Goal: Task Accomplishment & Management: Complete application form

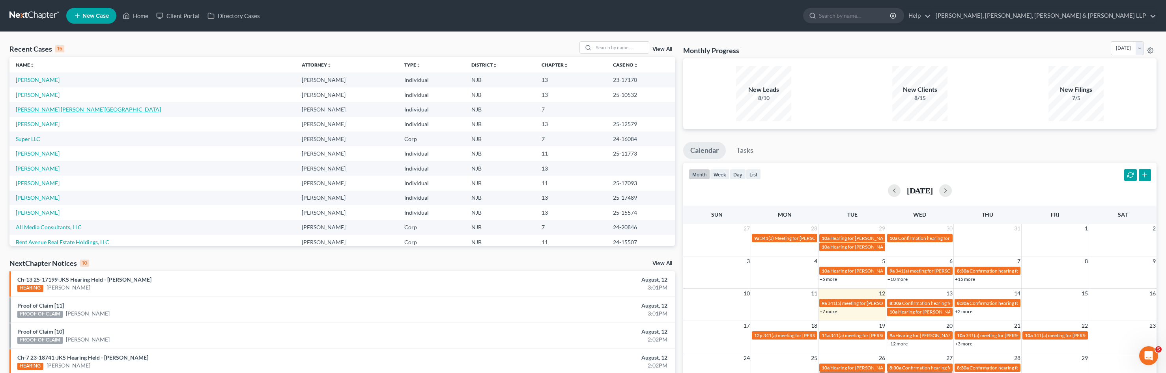
click at [54, 112] on link "[PERSON_NAME] [PERSON_NAME][GEOGRAPHIC_DATA]" at bounding box center [88, 109] width 145 height 7
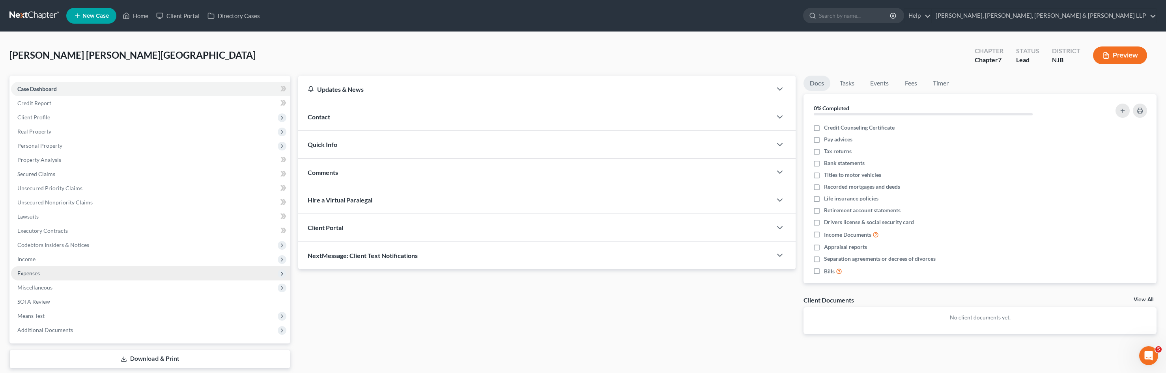
click at [43, 275] on span "Expenses" at bounding box center [150, 274] width 279 height 14
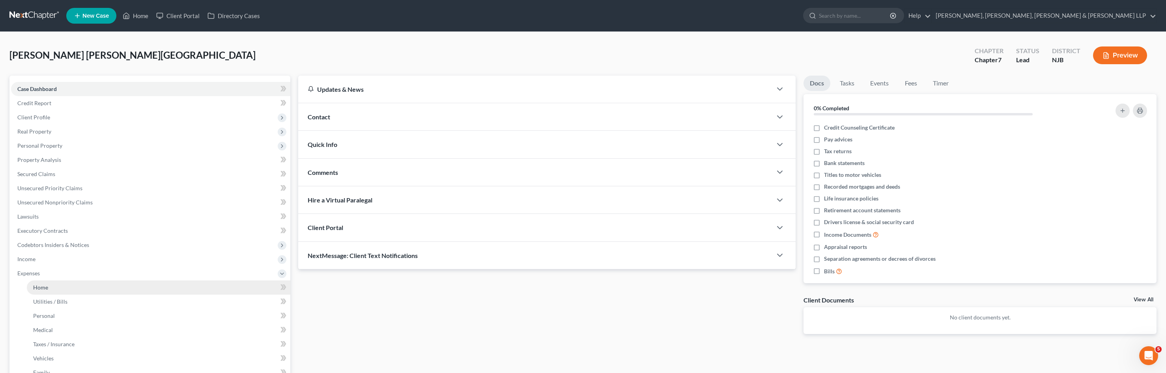
click at [44, 285] on span "Home" at bounding box center [40, 287] width 15 height 7
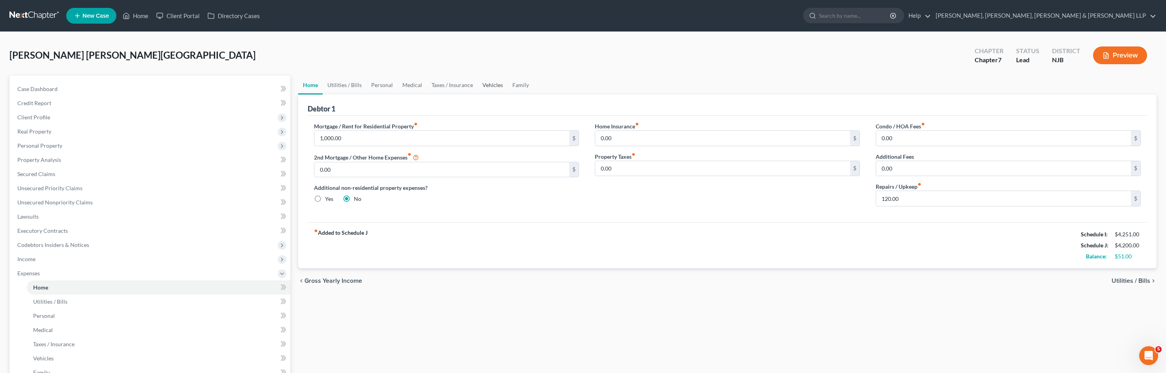
click at [487, 88] on link "Vehicles" at bounding box center [492, 85] width 30 height 19
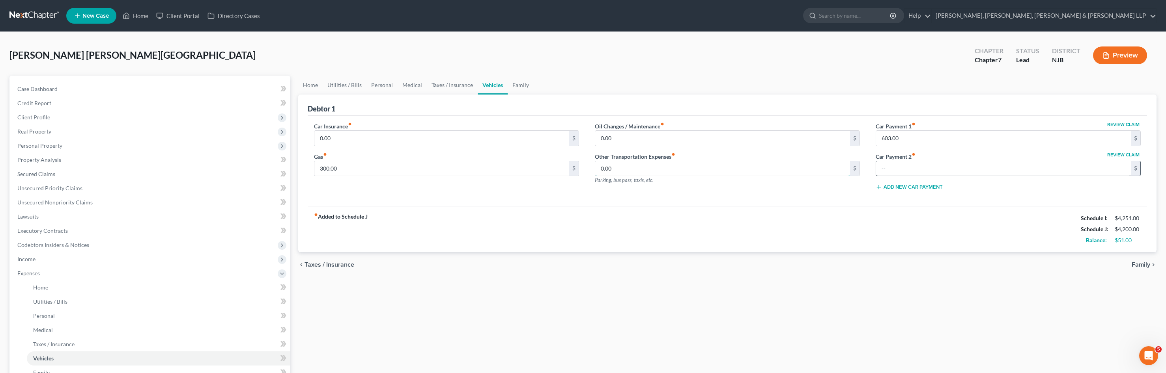
type input "297.00"
click at [383, 138] on input "0.00" at bounding box center [441, 138] width 255 height 15
type input "297"
click at [450, 85] on link "Taxes / Insurance" at bounding box center [452, 85] width 51 height 19
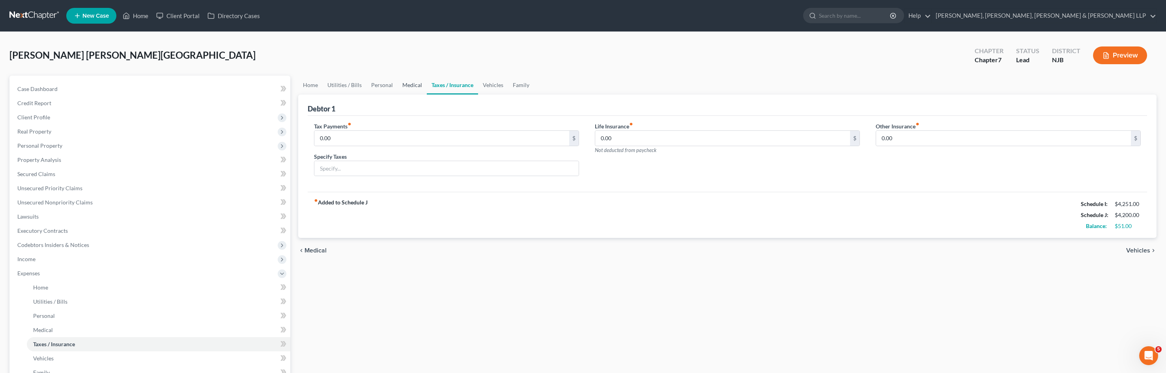
click at [413, 84] on link "Medical" at bounding box center [411, 85] width 29 height 19
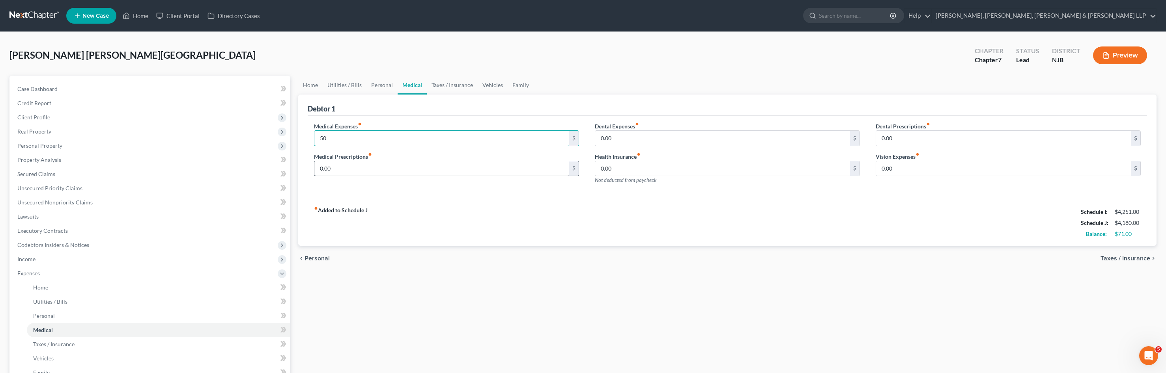
type input "50"
click at [384, 89] on link "Personal" at bounding box center [381, 85] width 31 height 19
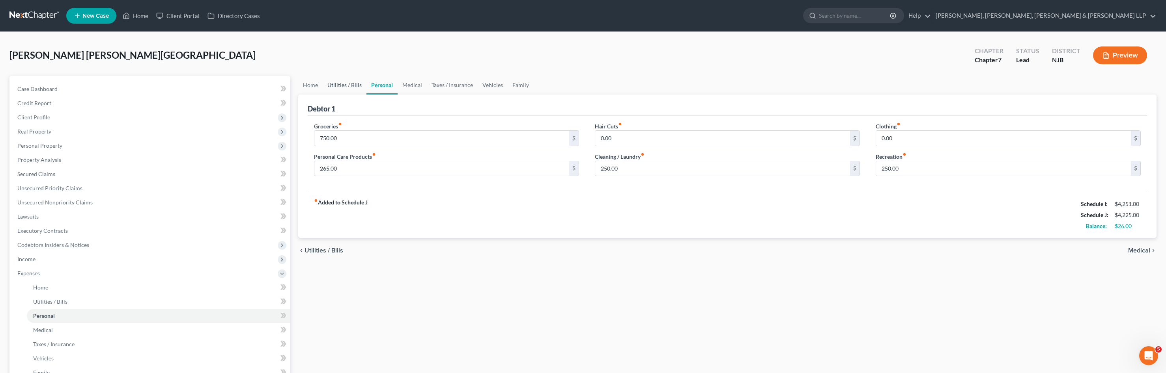
click at [334, 83] on link "Utilities / Bills" at bounding box center [345, 85] width 44 height 19
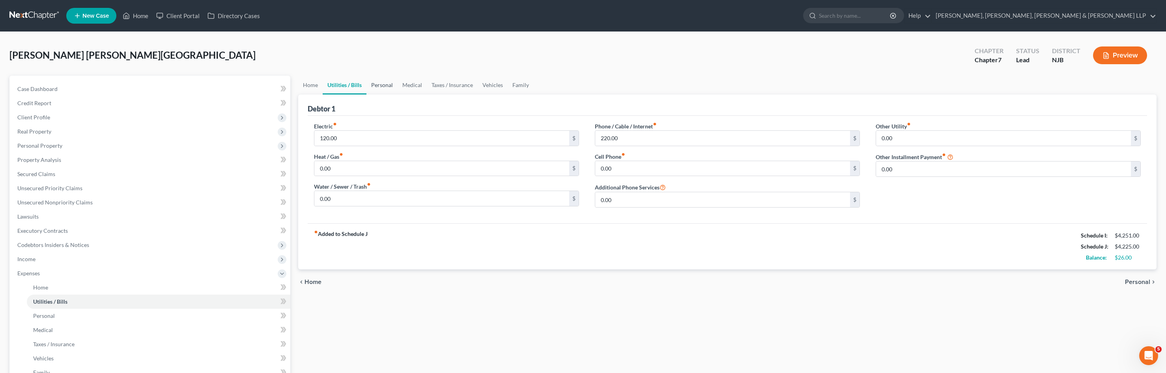
click at [390, 84] on link "Personal" at bounding box center [381, 85] width 31 height 19
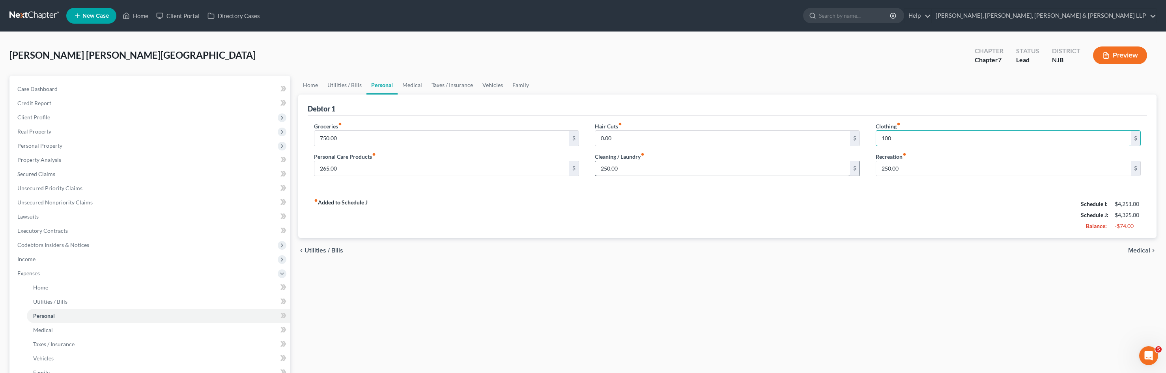
type input "100"
type input "150"
click at [404, 89] on link "Medical" at bounding box center [411, 85] width 29 height 19
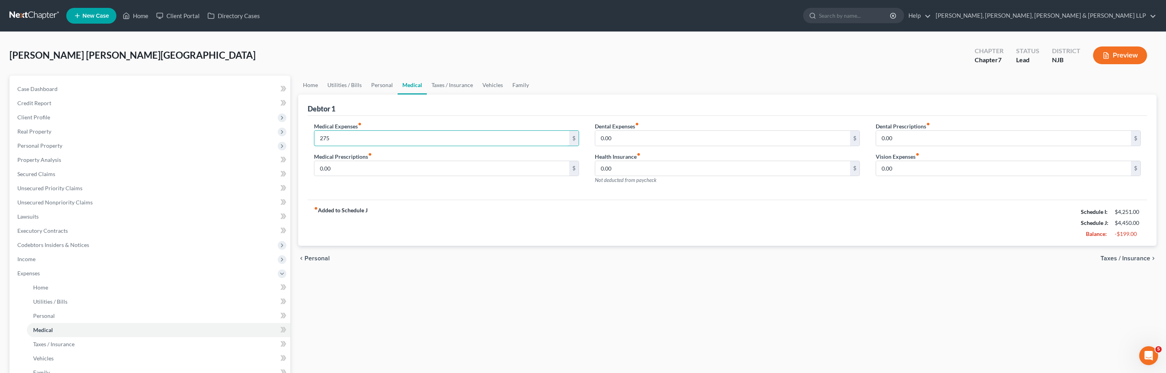
type input "275"
click at [384, 90] on link "Personal" at bounding box center [381, 85] width 31 height 19
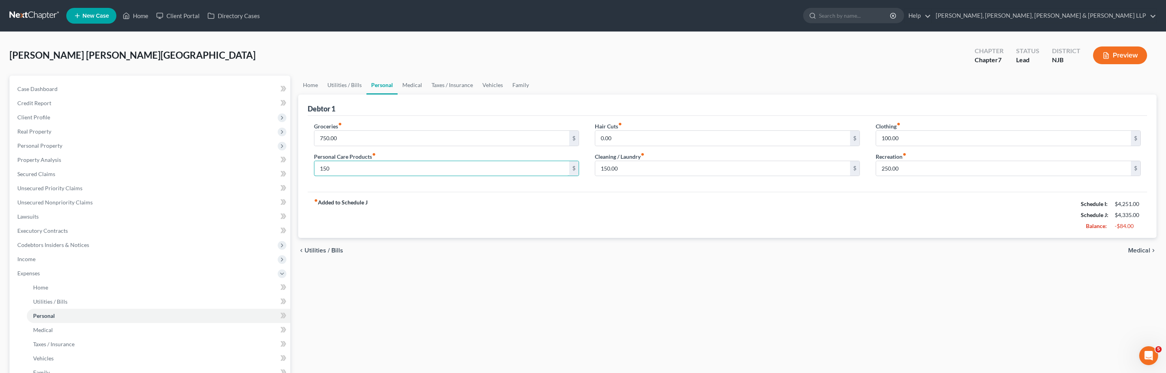
type input "150"
type input "175"
click at [413, 87] on link "Medical" at bounding box center [411, 85] width 29 height 19
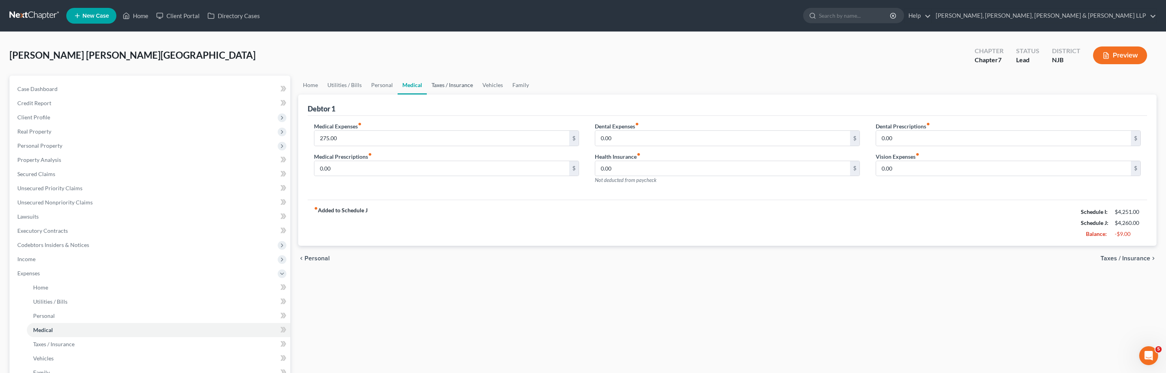
click at [446, 88] on link "Taxes / Insurance" at bounding box center [452, 85] width 51 height 19
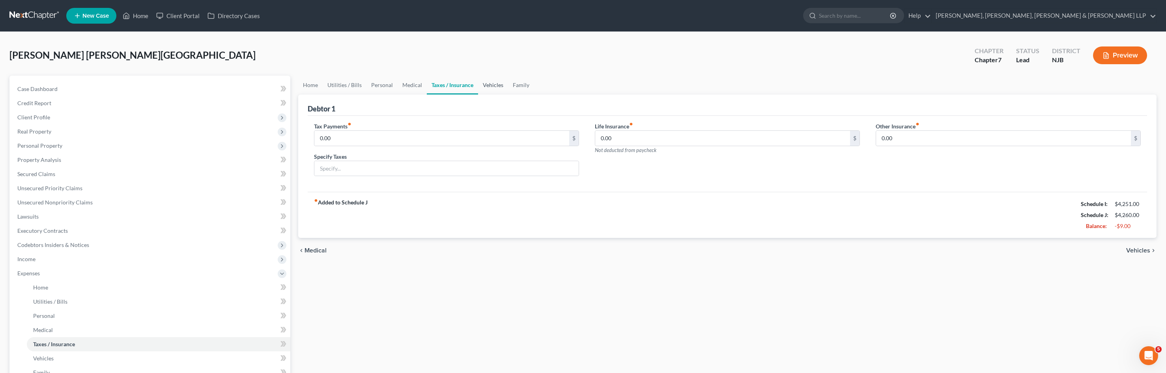
click at [492, 86] on link "Vehicles" at bounding box center [493, 85] width 30 height 19
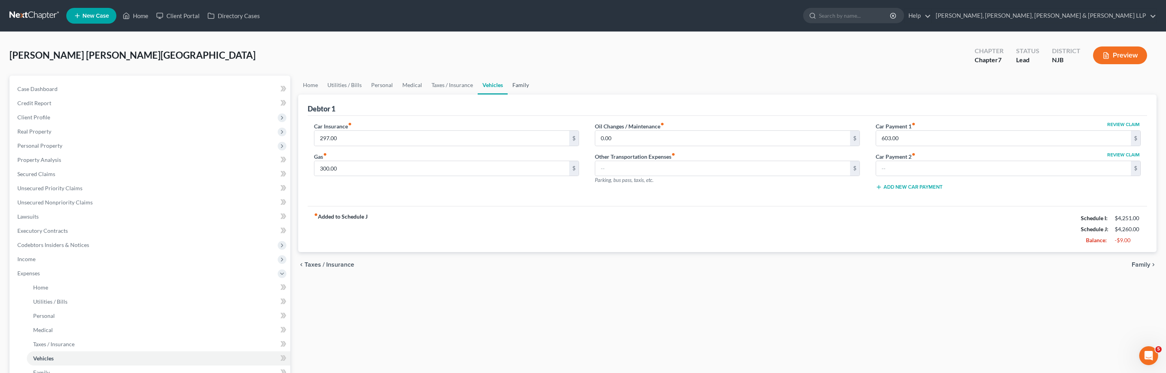
click at [518, 86] on link "Family" at bounding box center [520, 85] width 26 height 19
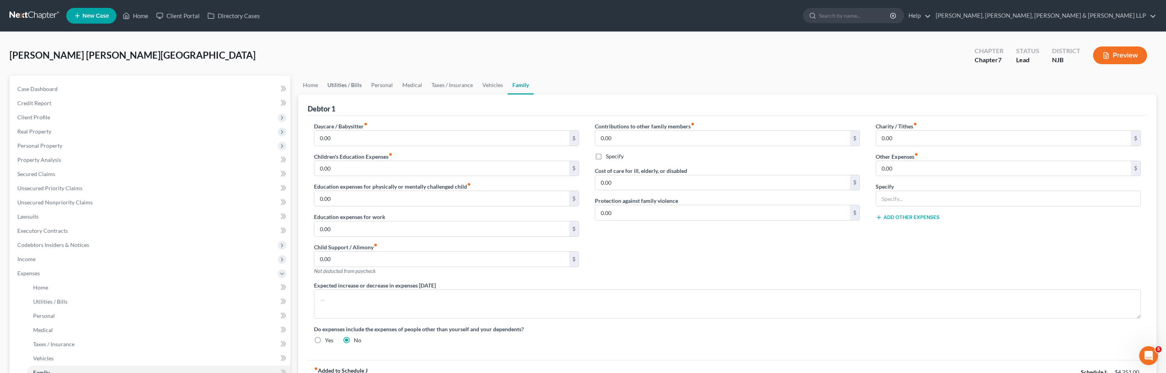
click at [347, 85] on link "Utilities / Bills" at bounding box center [345, 85] width 44 height 19
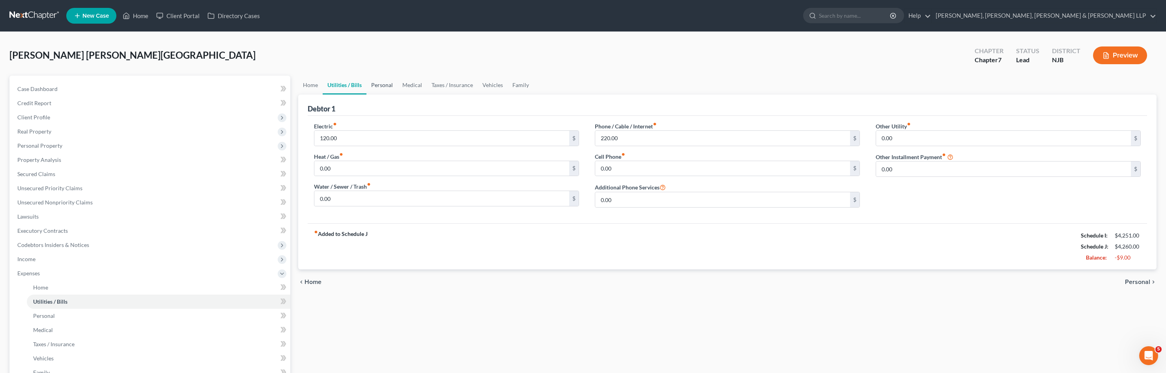
click at [380, 91] on link "Personal" at bounding box center [381, 85] width 31 height 19
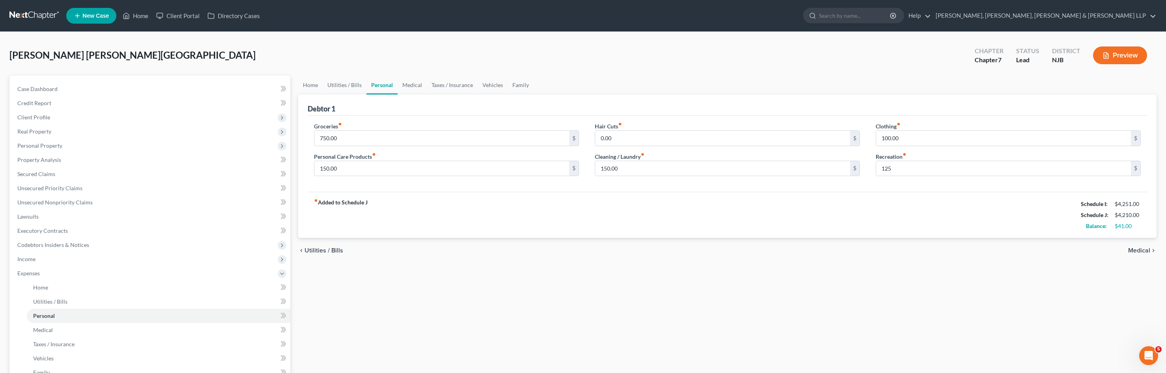
click at [1133, 58] on button "Preview" at bounding box center [1120, 56] width 54 height 18
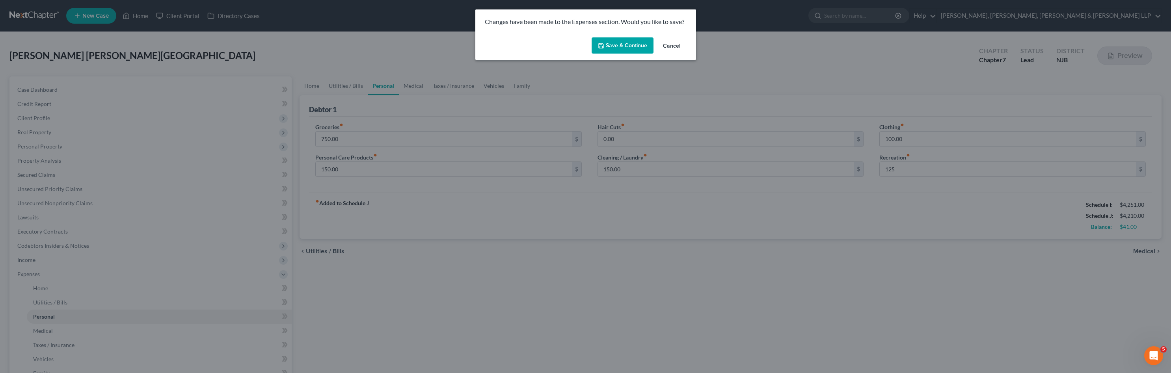
click at [635, 47] on button "Save & Continue" at bounding box center [623, 45] width 62 height 17
type input "125.00"
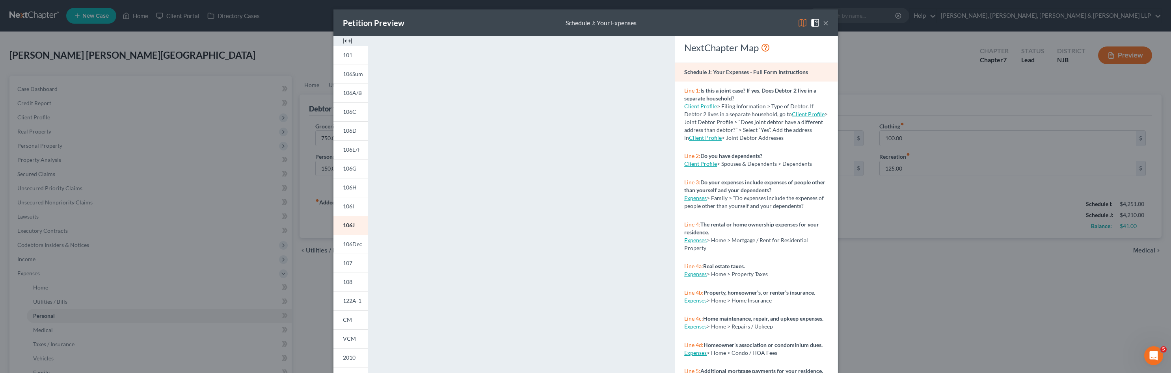
click at [824, 24] on button "×" at bounding box center [826, 22] width 6 height 9
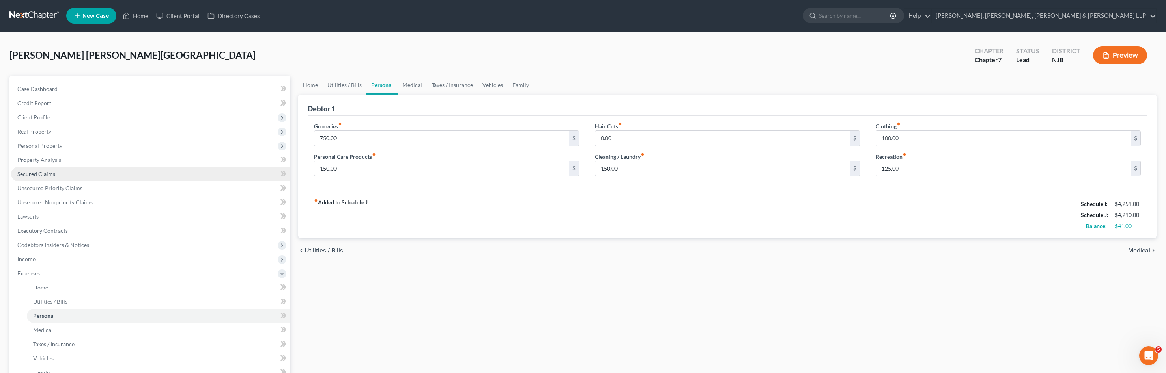
click at [38, 177] on span "Secured Claims" at bounding box center [36, 174] width 38 height 7
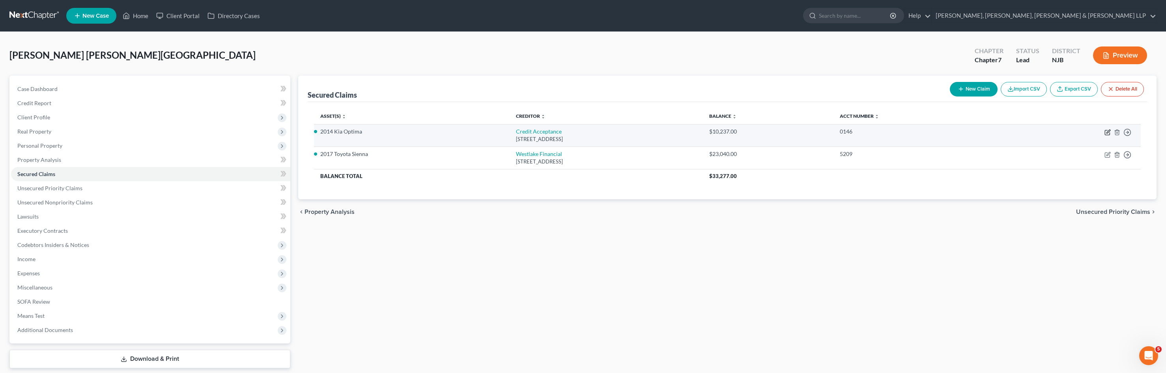
click at [1105, 131] on icon "button" at bounding box center [1107, 132] width 6 height 6
select select "23"
select select "2"
select select "0"
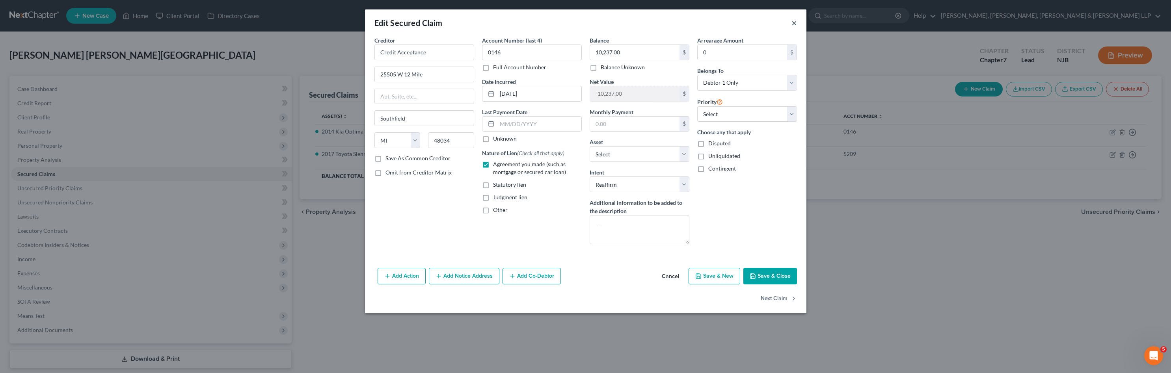
click at [795, 23] on button "×" at bounding box center [795, 22] width 6 height 9
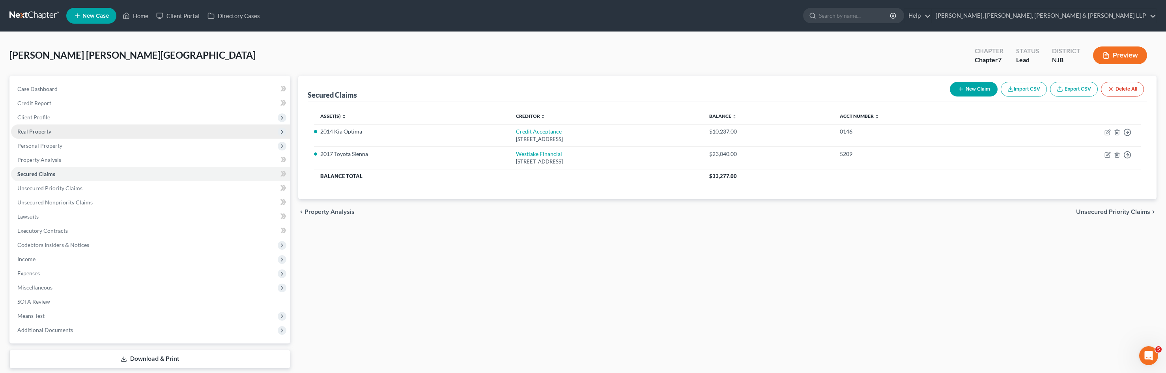
click at [52, 135] on span "Real Property" at bounding box center [150, 132] width 279 height 14
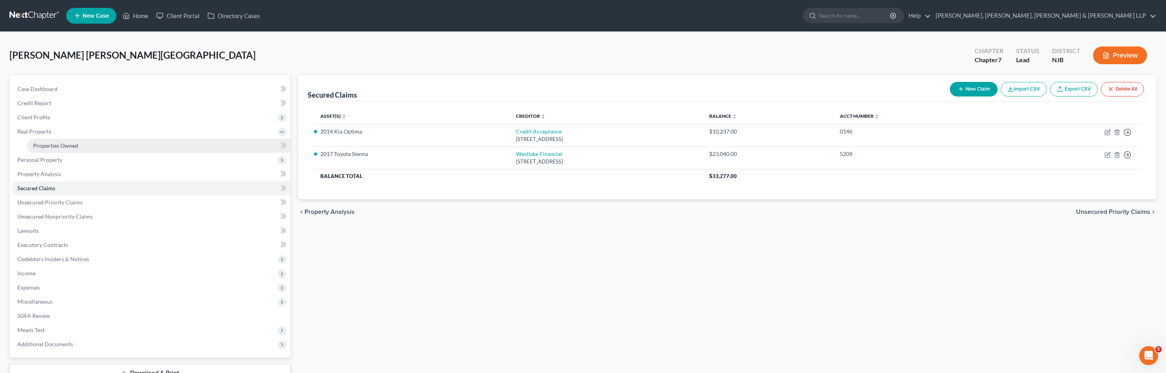
click at [49, 148] on span "Properties Owned" at bounding box center [55, 145] width 45 height 7
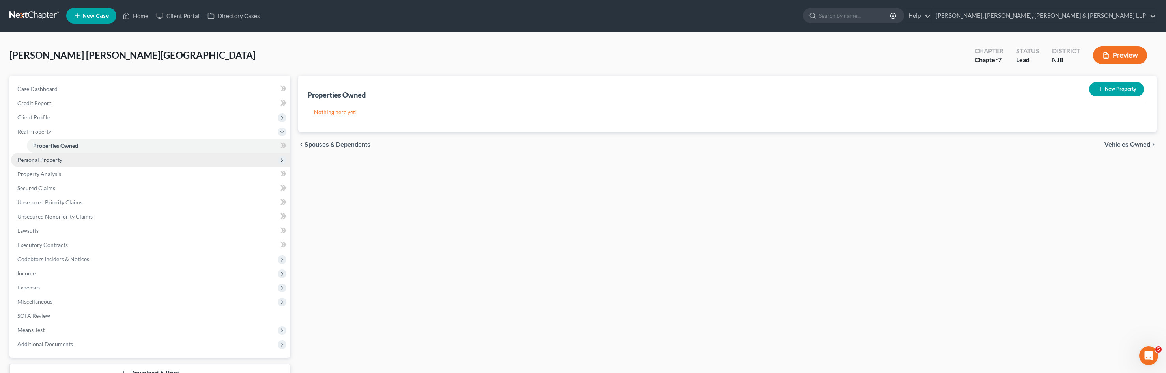
click at [85, 162] on span "Personal Property" at bounding box center [150, 160] width 279 height 14
click at [85, 160] on link "Vehicles Owned" at bounding box center [158, 160] width 263 height 14
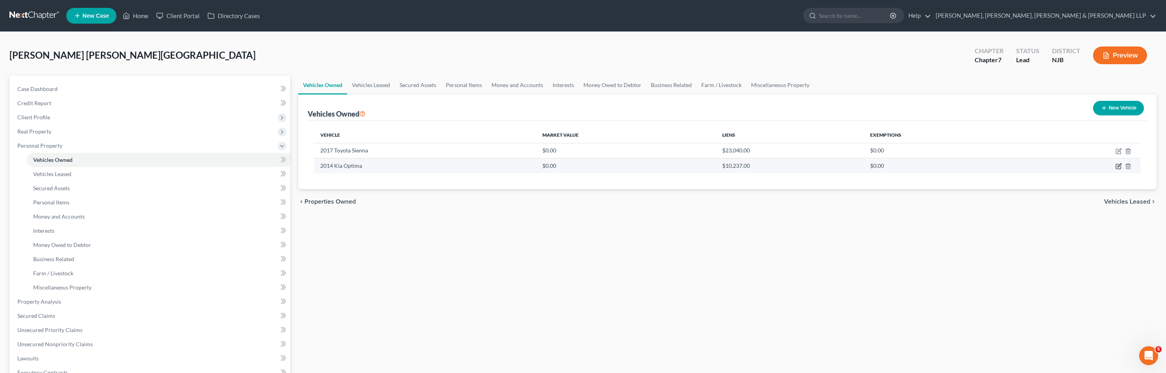
click at [1118, 166] on icon "button" at bounding box center [1119, 166] width 4 height 4
select select "0"
select select "12"
select select "2"
select select "0"
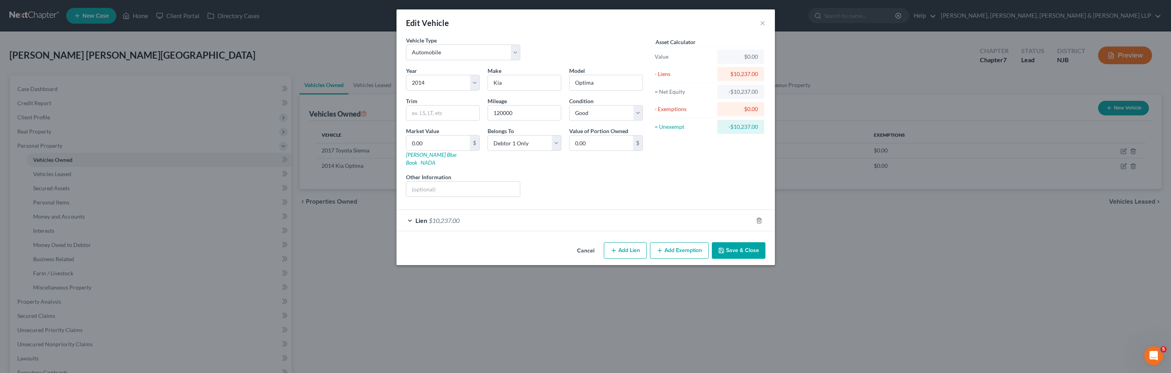
click at [528, 218] on div "Lien $10,237.00" at bounding box center [575, 220] width 356 height 21
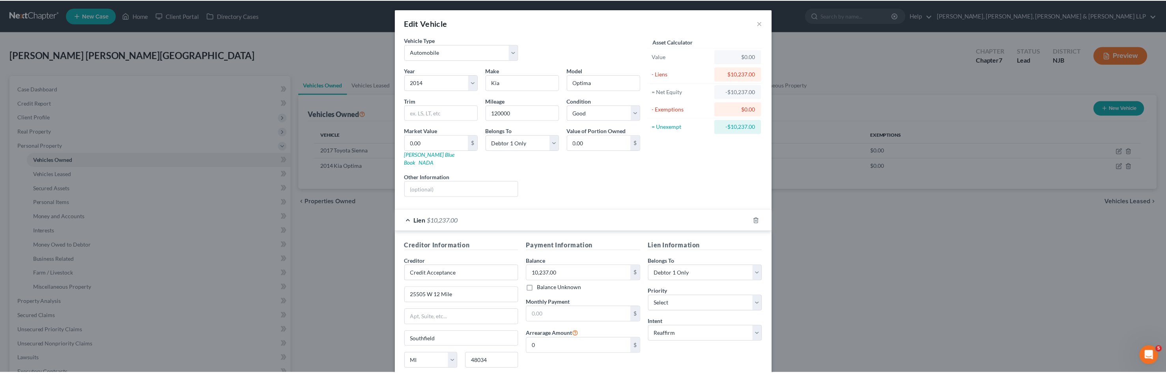
scroll to position [58, 0]
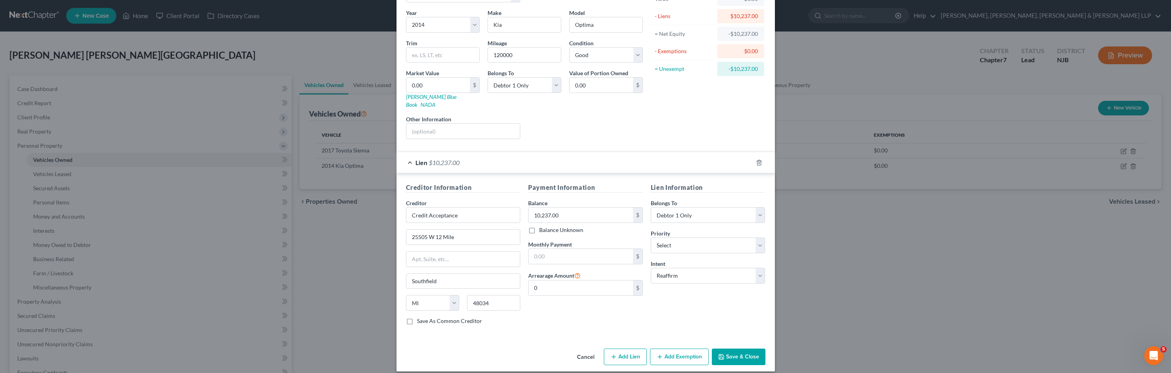
click at [573, 350] on button "Cancel" at bounding box center [586, 358] width 30 height 16
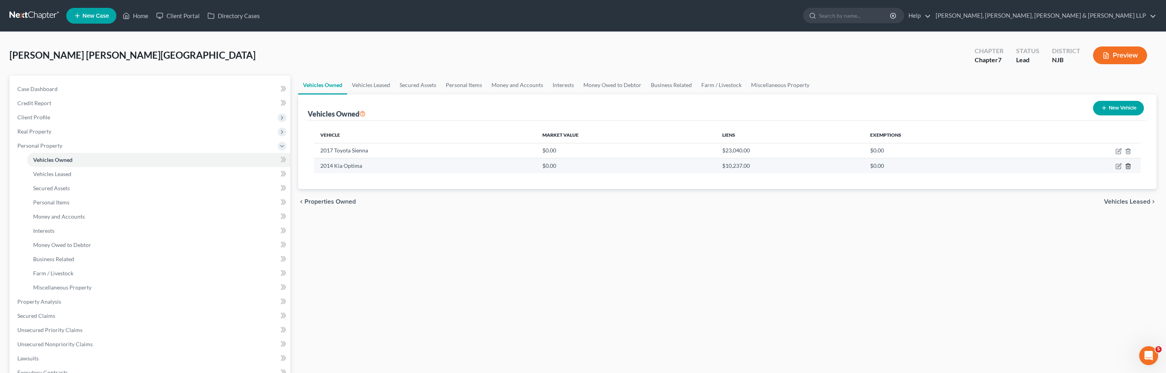
click at [1126, 168] on icon "button" at bounding box center [1127, 166] width 6 height 6
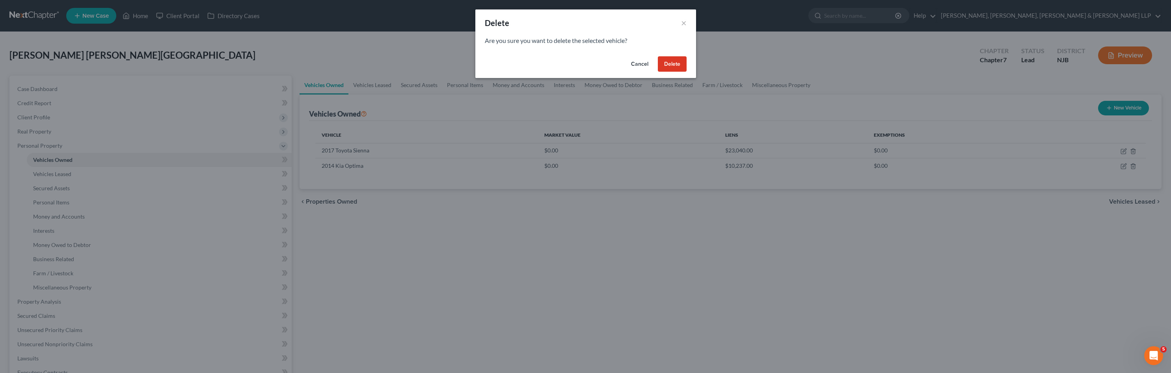
click at [673, 67] on button "Delete" at bounding box center [672, 64] width 29 height 16
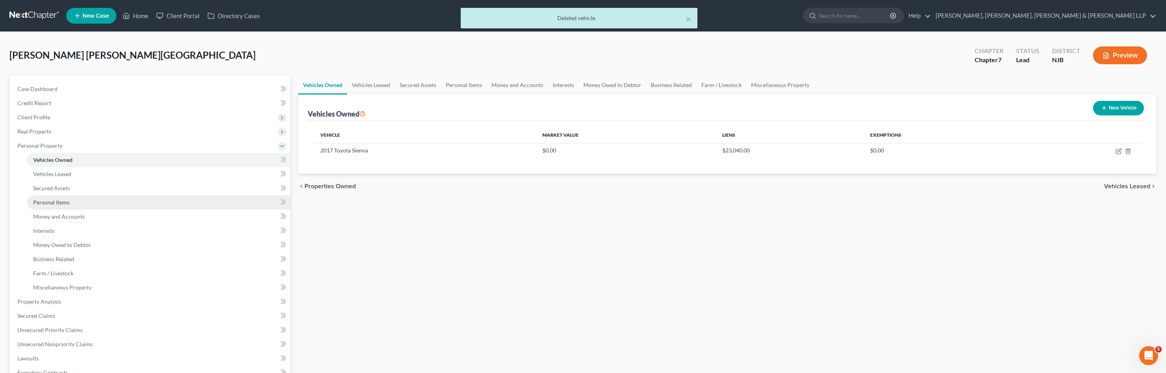
scroll to position [79, 0]
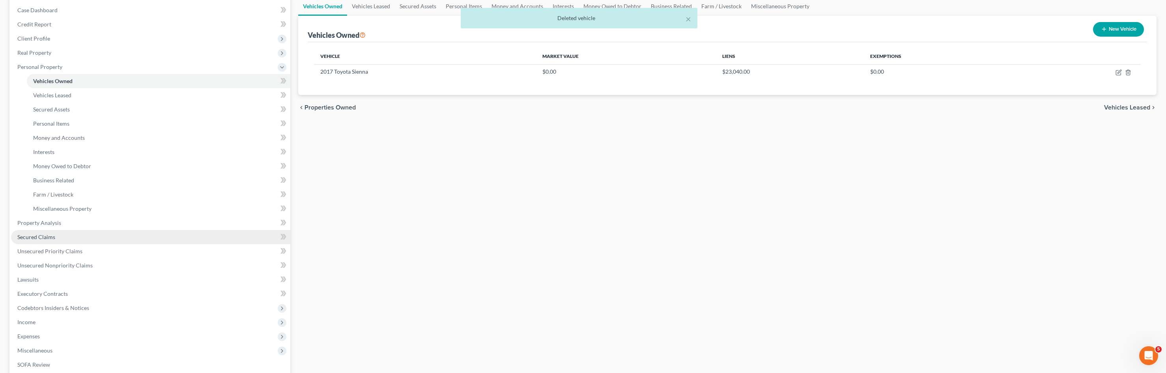
click at [52, 239] on span "Secured Claims" at bounding box center [36, 237] width 38 height 7
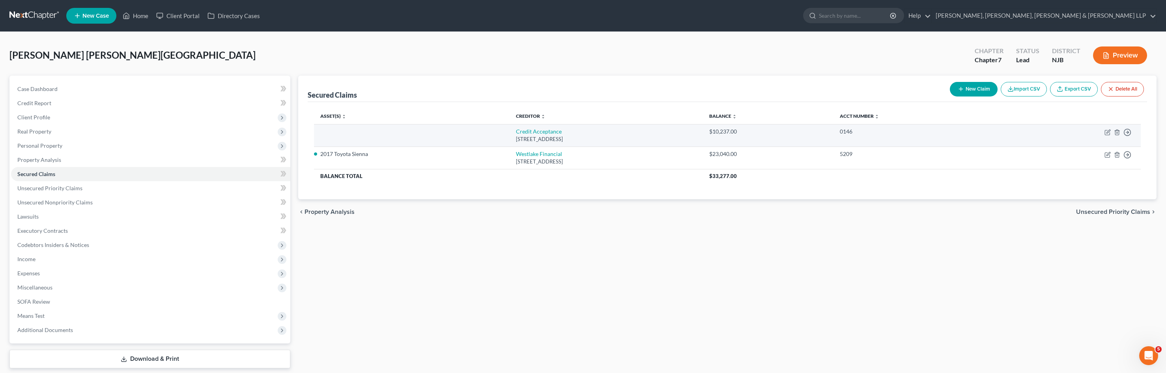
click at [378, 133] on td at bounding box center [412, 135] width 196 height 22
click at [1108, 134] on icon "button" at bounding box center [1107, 132] width 6 height 6
select select "23"
select select "2"
select select "0"
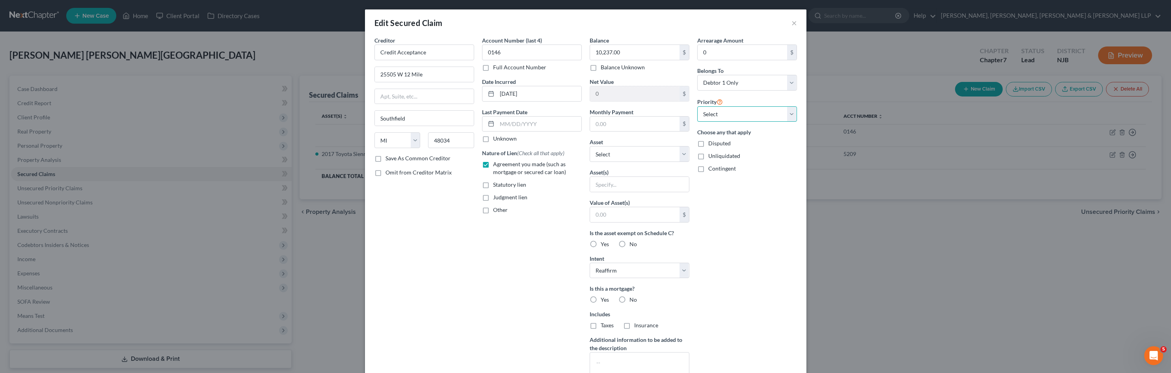
click at [773, 114] on select "Select 1st 2nd 3rd 4th 5th 6th 7th 8th 9th 10th 11th 12th 13th 14th 15th 16th 1…" at bounding box center [747, 114] width 100 height 16
click at [697, 106] on select "Select 1st 2nd 3rd 4th 5th 6th 7th 8th 9th 10th 11th 12th 13th 14th 15th 16th 1…" at bounding box center [747, 114] width 100 height 16
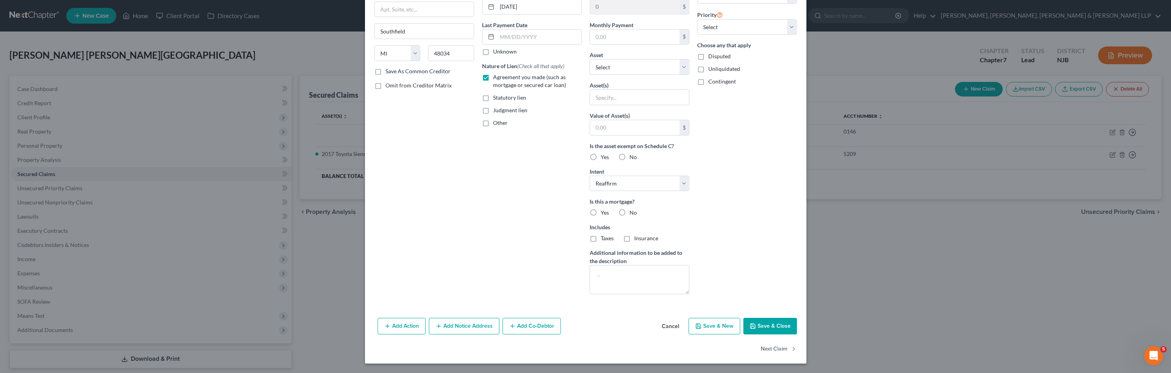
click at [758, 327] on button "Save & Close" at bounding box center [771, 326] width 54 height 17
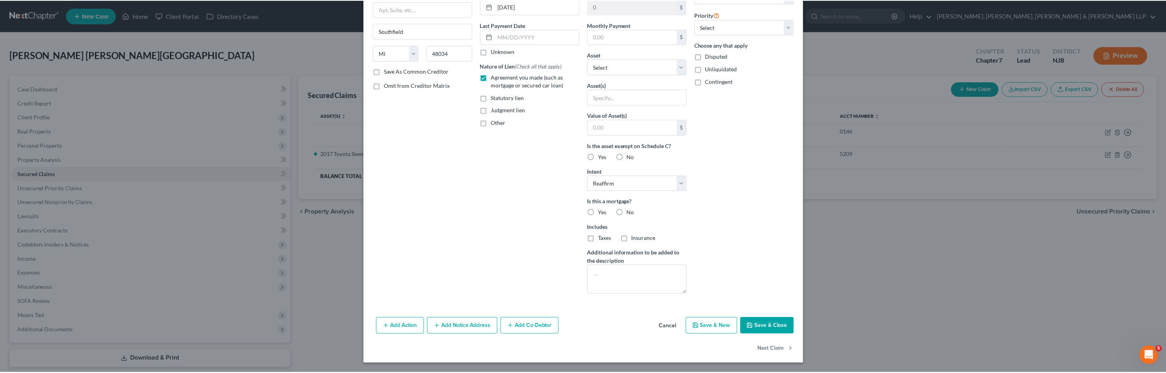
scroll to position [1, 0]
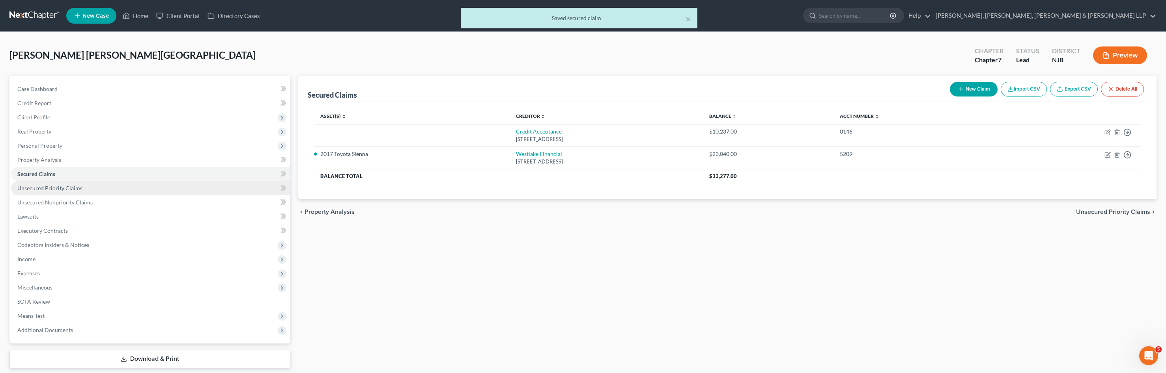
click at [72, 193] on link "Unsecured Priority Claims" at bounding box center [150, 188] width 279 height 14
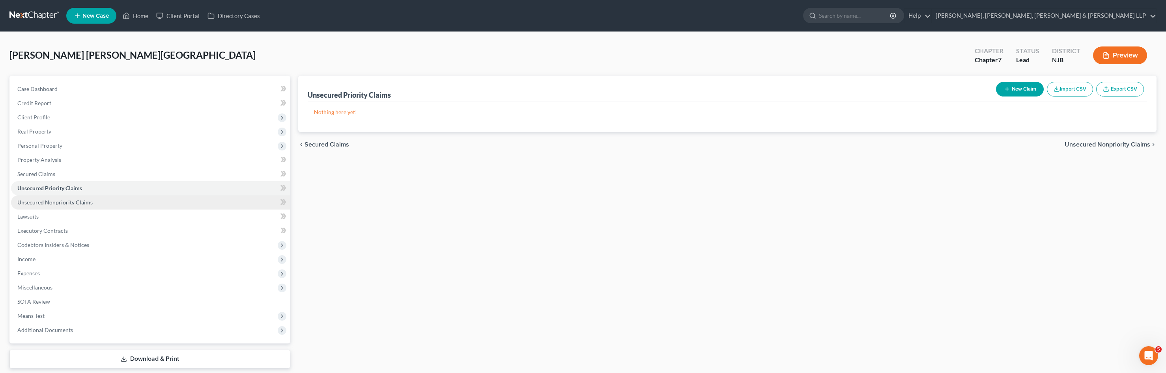
click at [75, 209] on link "Unsecured Nonpriority Claims" at bounding box center [150, 203] width 279 height 14
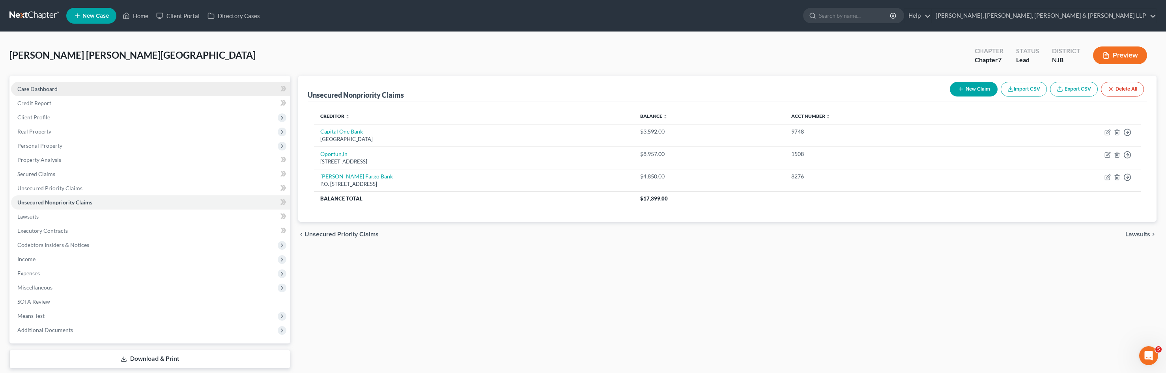
click at [54, 90] on span "Case Dashboard" at bounding box center [37, 89] width 40 height 7
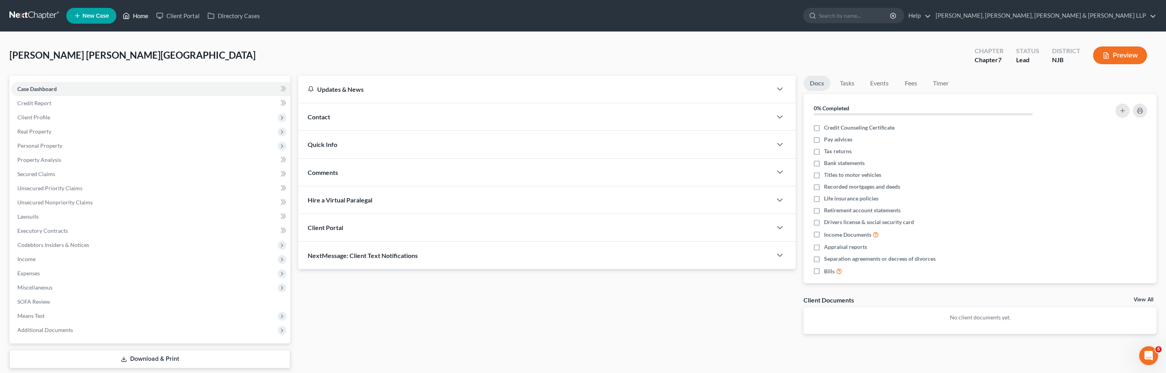
click at [131, 14] on link "Home" at bounding box center [136, 16] width 34 height 14
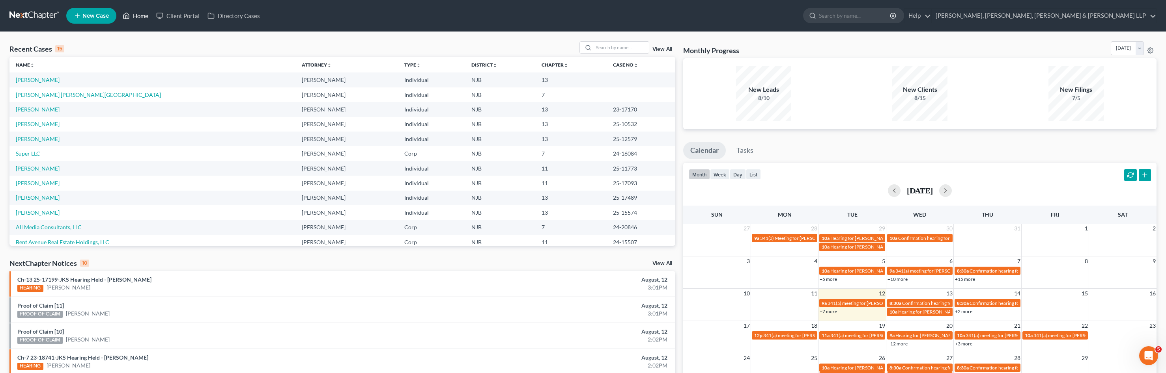
click at [134, 13] on link "Home" at bounding box center [136, 16] width 34 height 14
